Goal: Obtain resource: Obtain resource

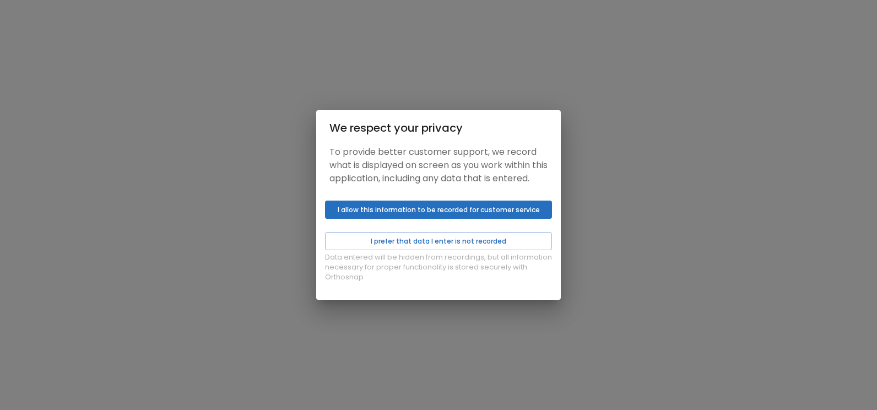
click at [477, 218] on button "I allow this information to be recorded for customer service" at bounding box center [438, 210] width 227 height 18
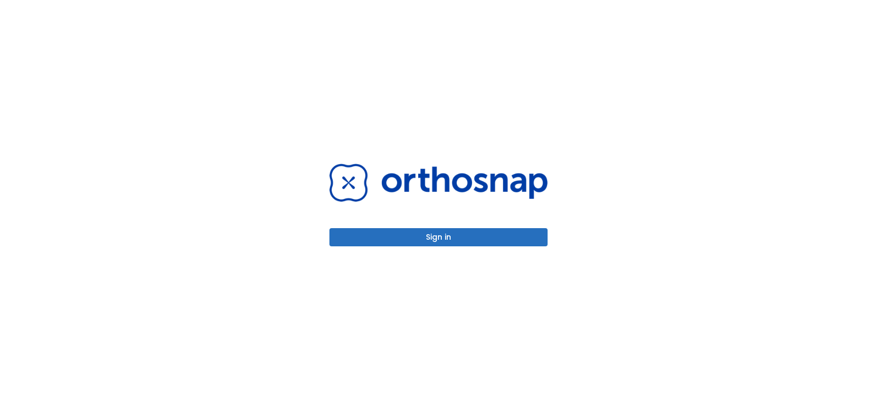
click at [459, 232] on button "Sign in" at bounding box center [439, 237] width 218 height 18
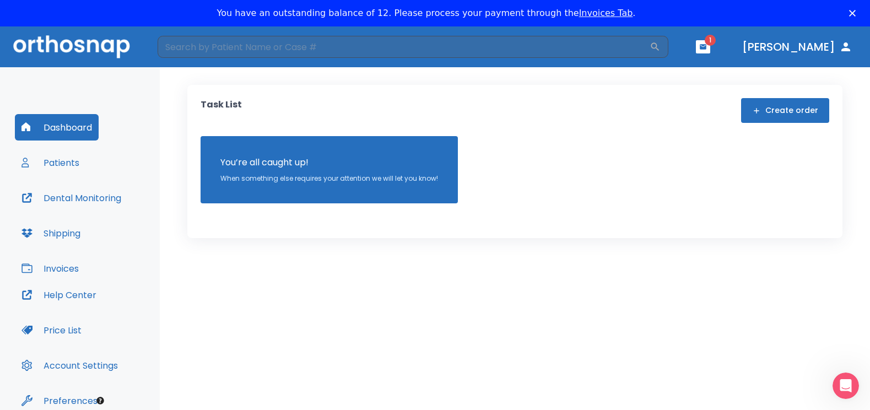
click at [716, 45] on span "1" at bounding box center [710, 40] width 11 height 11
click at [706, 45] on icon "button" at bounding box center [703, 46] width 7 height 5
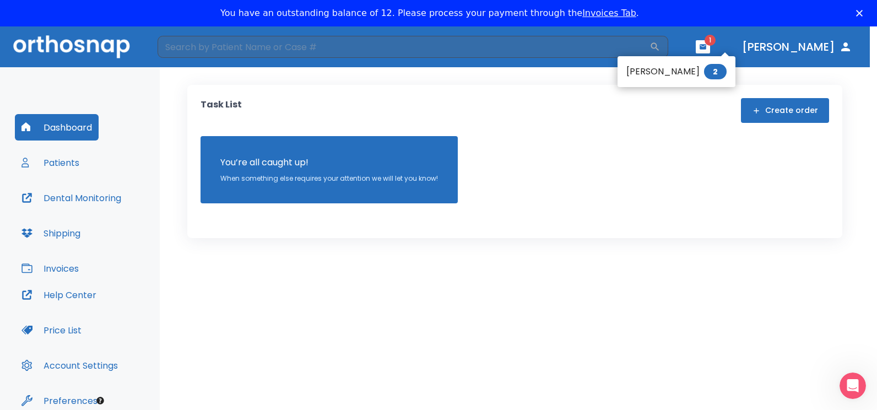
click at [672, 72] on li "[PERSON_NAME] 2" at bounding box center [677, 72] width 118 height 22
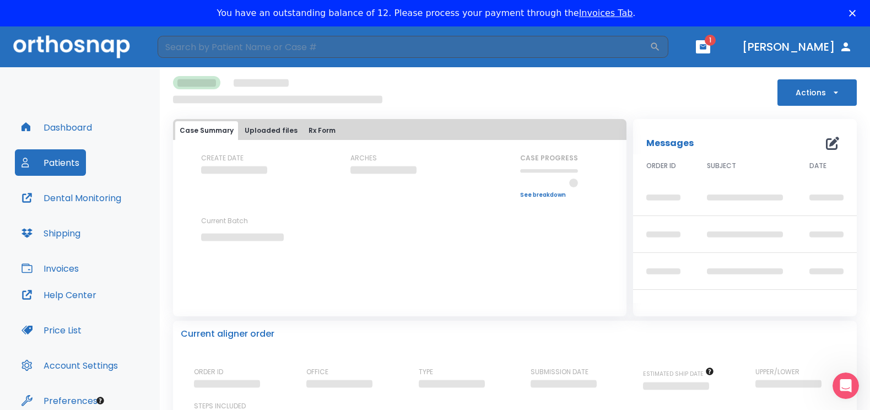
click at [707, 47] on icon "button" at bounding box center [703, 47] width 8 height 8
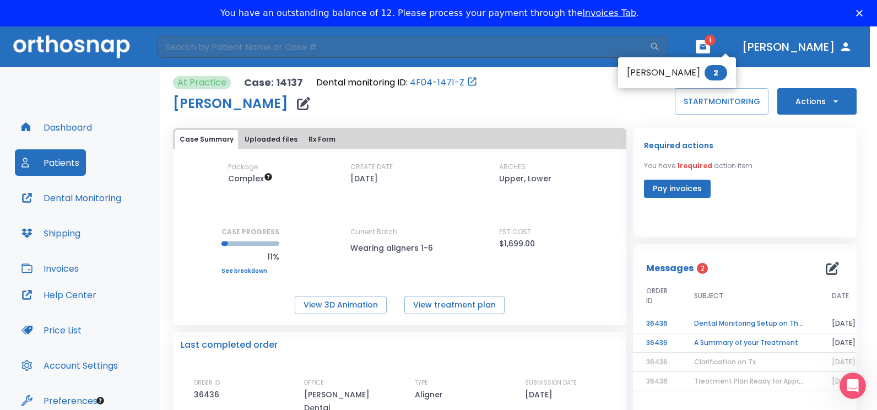
drag, startPoint x: 866, startPoint y: 129, endPoint x: 859, endPoint y: 181, distance: 52.9
click at [859, 181] on div at bounding box center [438, 205] width 877 height 410
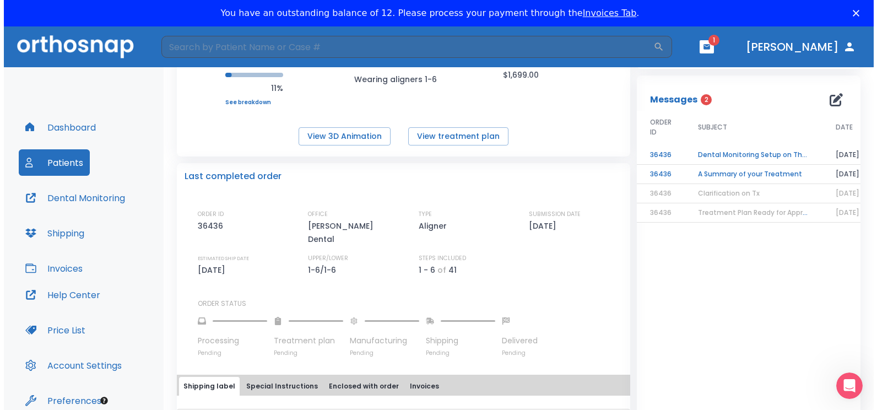
scroll to position [46, 0]
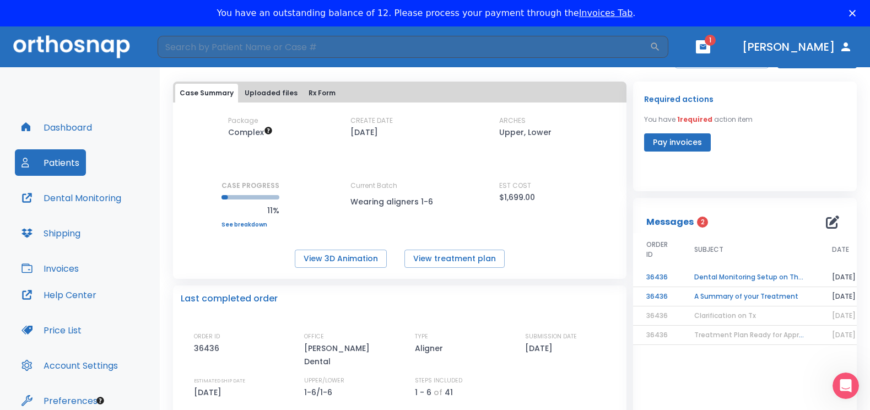
click at [700, 296] on td "A Summary of your Treatment" at bounding box center [750, 296] width 138 height 19
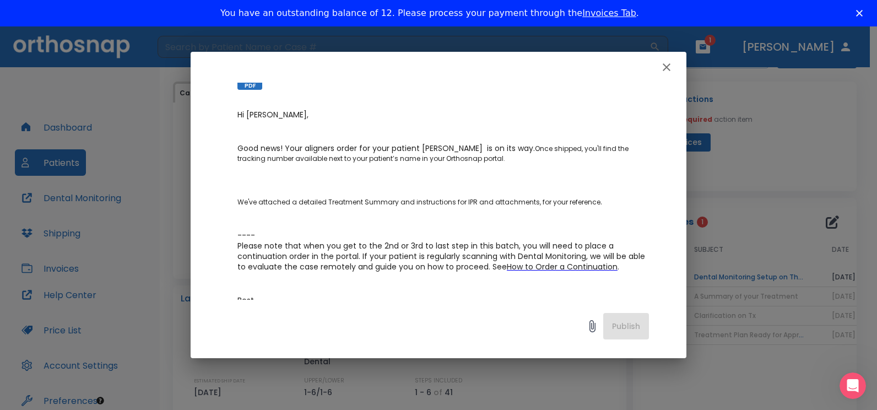
scroll to position [0, 0]
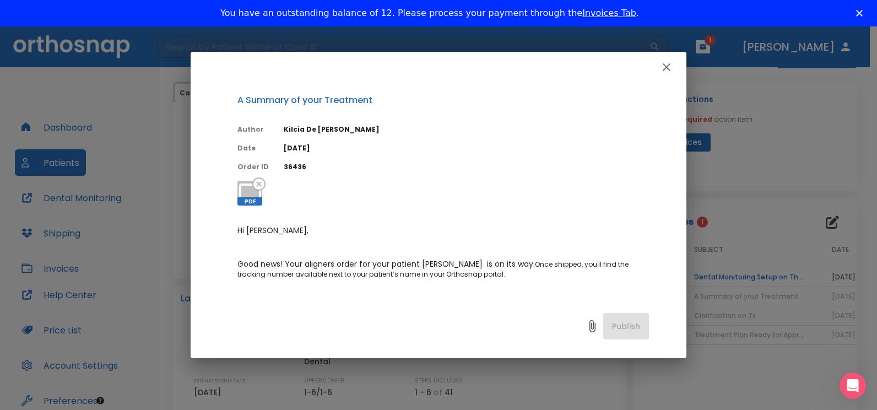
click at [247, 202] on span "PDF" at bounding box center [250, 201] width 25 height 8
click at [667, 71] on icon "button" at bounding box center [666, 67] width 13 height 13
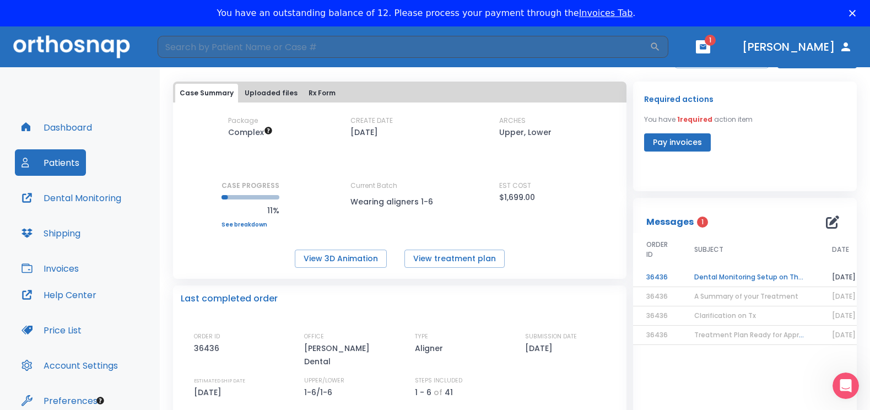
click at [717, 278] on td "Dental Monitoring Setup on The Delivery Day" at bounding box center [750, 277] width 138 height 19
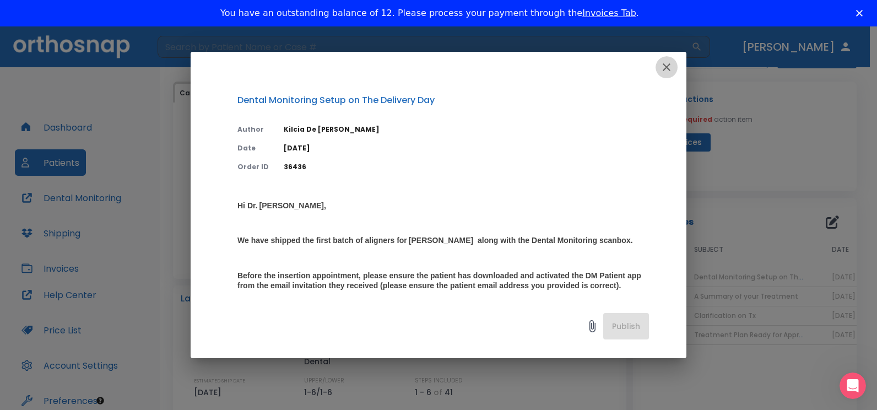
click at [669, 67] on icon "button" at bounding box center [666, 67] width 13 height 13
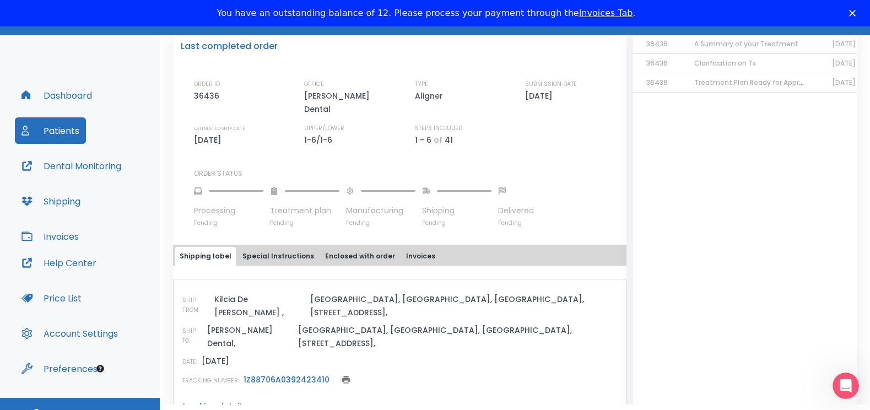
scroll to position [50, 0]
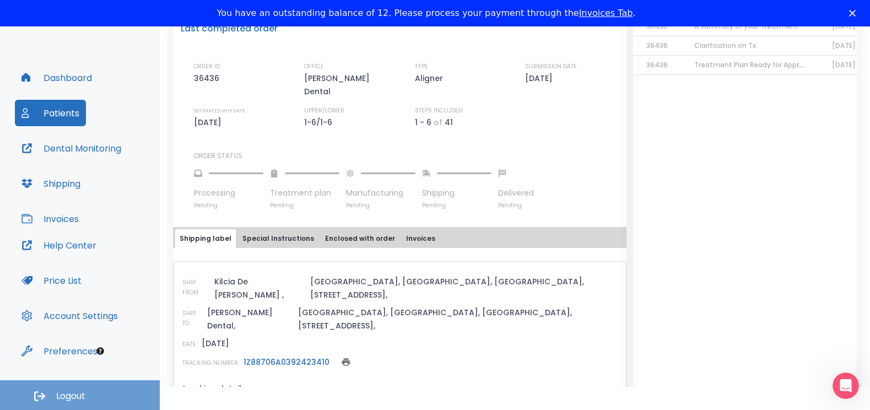
drag, startPoint x: 62, startPoint y: 395, endPoint x: 132, endPoint y: 364, distance: 77.0
click at [62, 395] on span "Logout" at bounding box center [70, 396] width 29 height 12
